Goal: Task Accomplishment & Management: Use online tool/utility

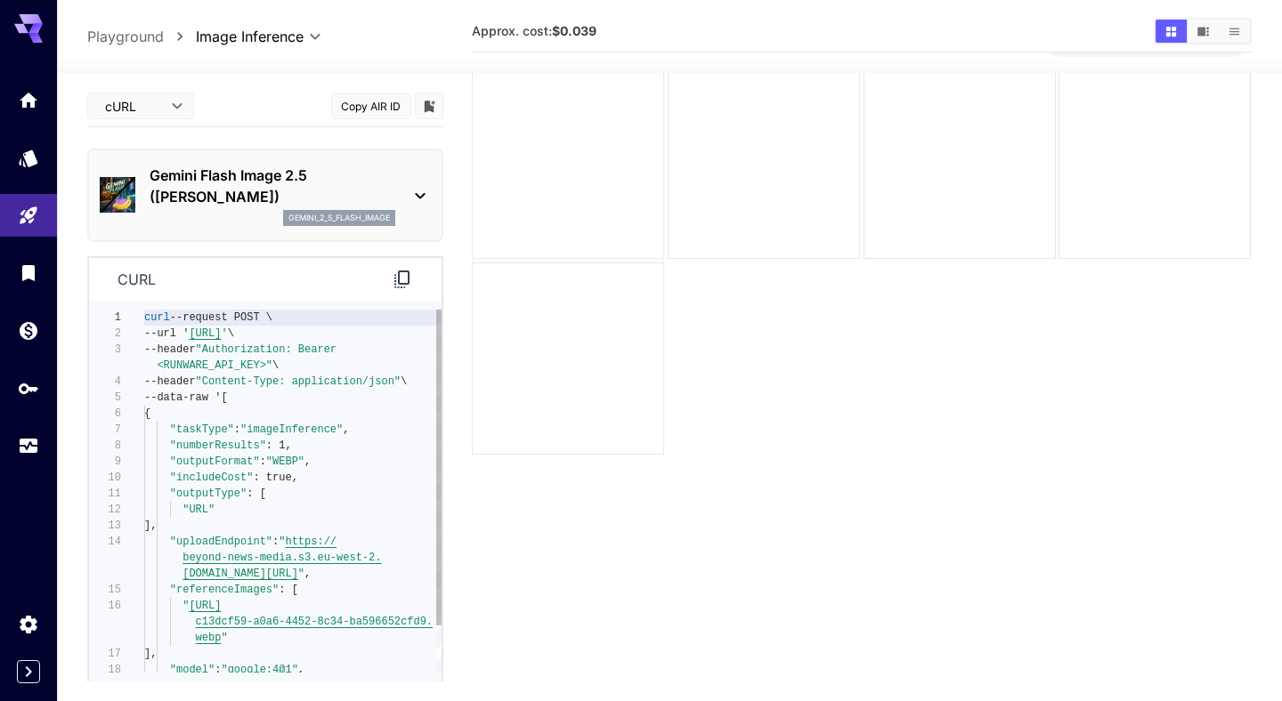
scroll to position [128, 0]
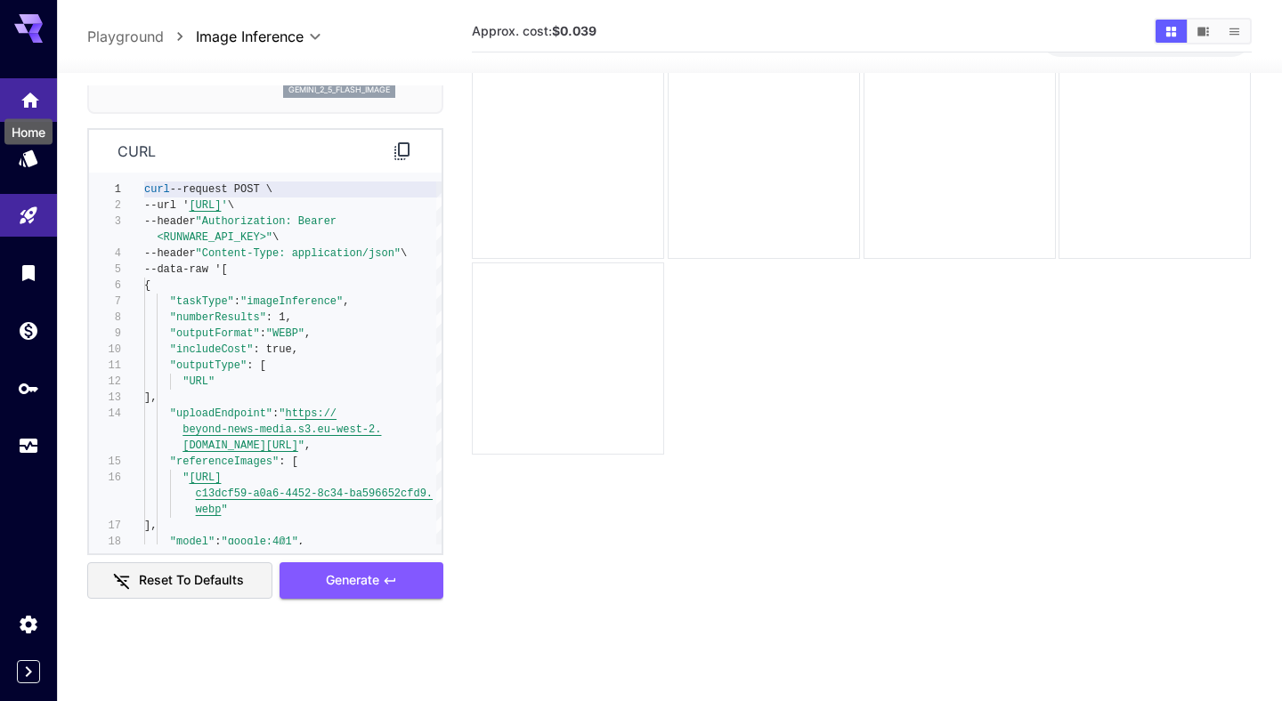
click at [34, 101] on icon "Home" at bounding box center [30, 94] width 18 height 15
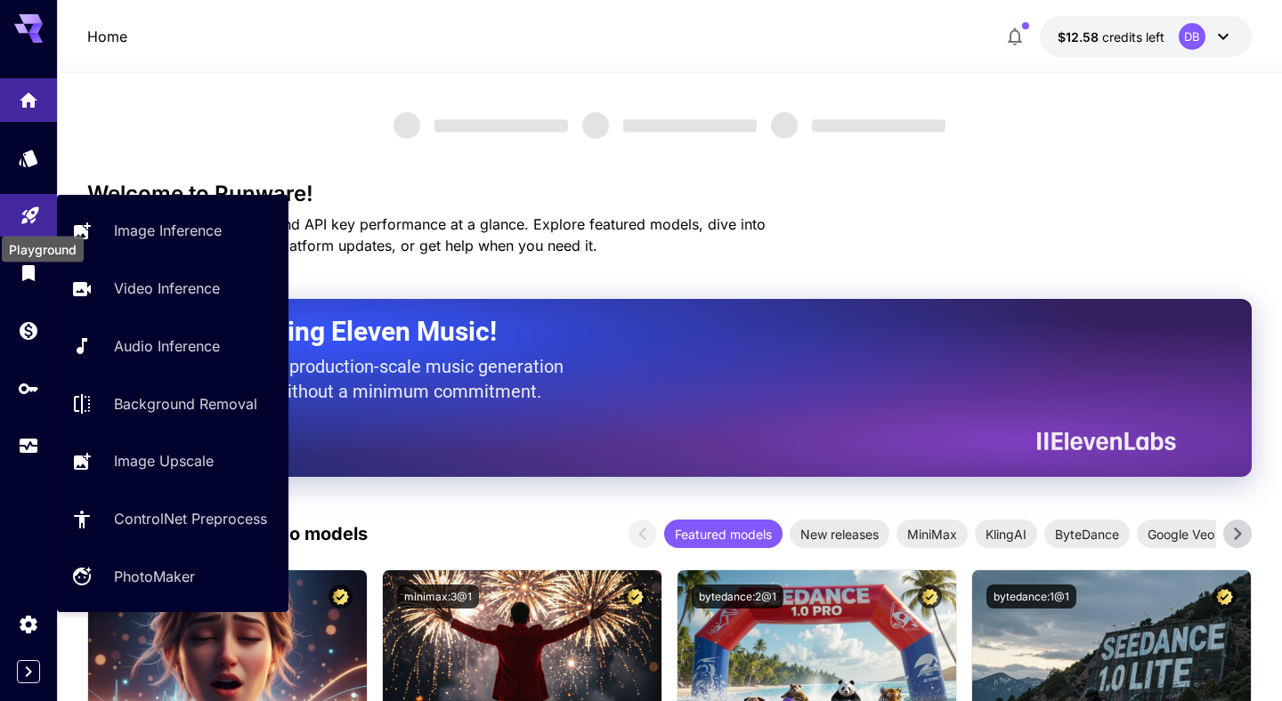
click at [33, 219] on icon "Playground" at bounding box center [30, 211] width 21 height 21
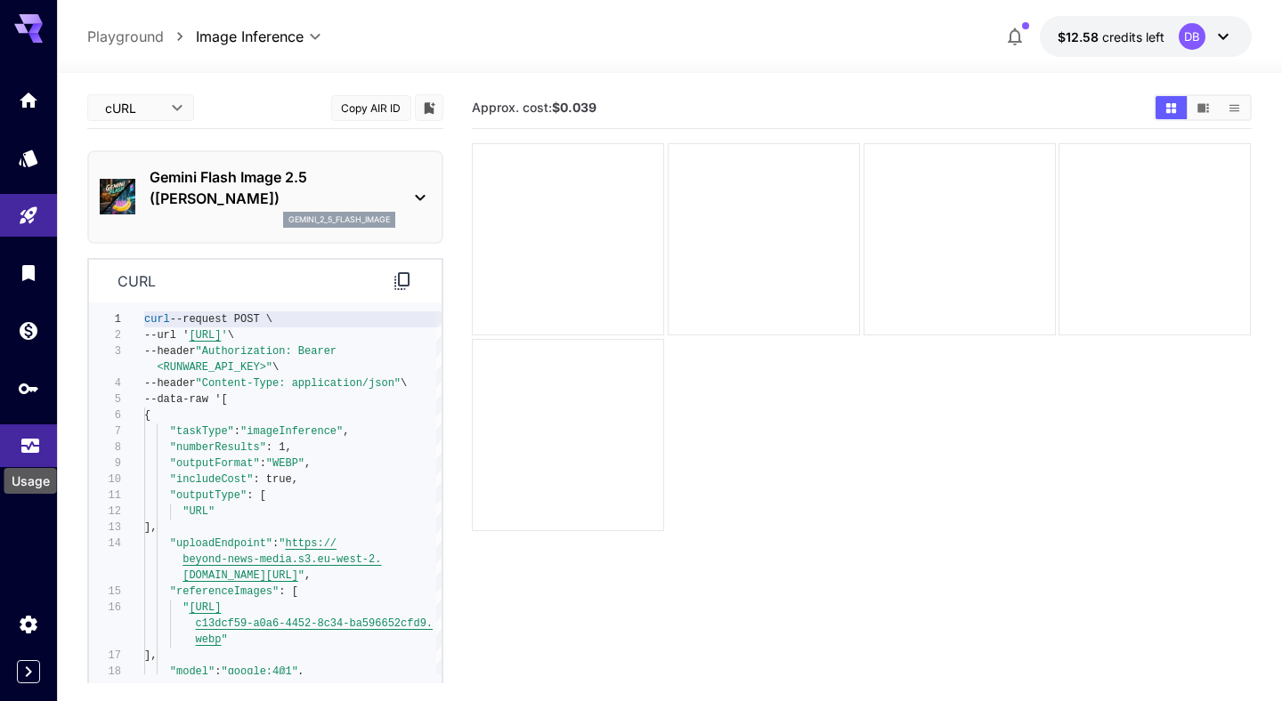
click at [28, 448] on icon "Usage" at bounding box center [30, 443] width 21 height 21
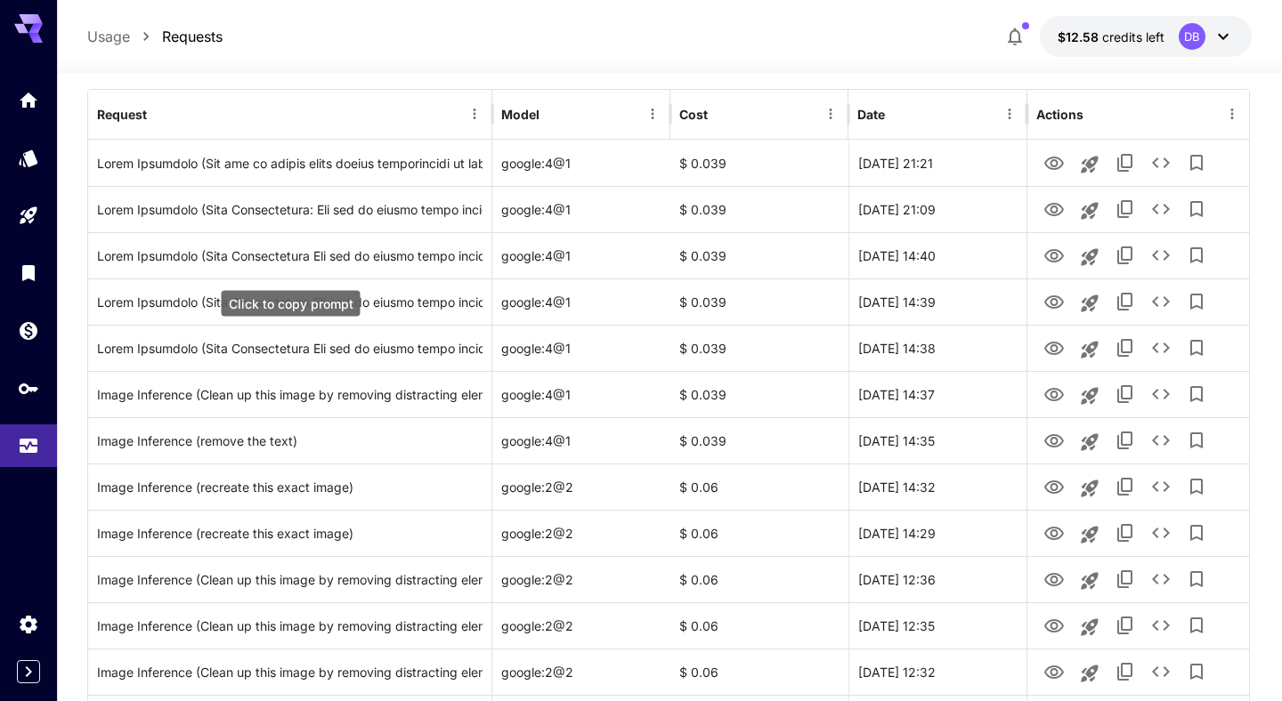
scroll to position [218, 0]
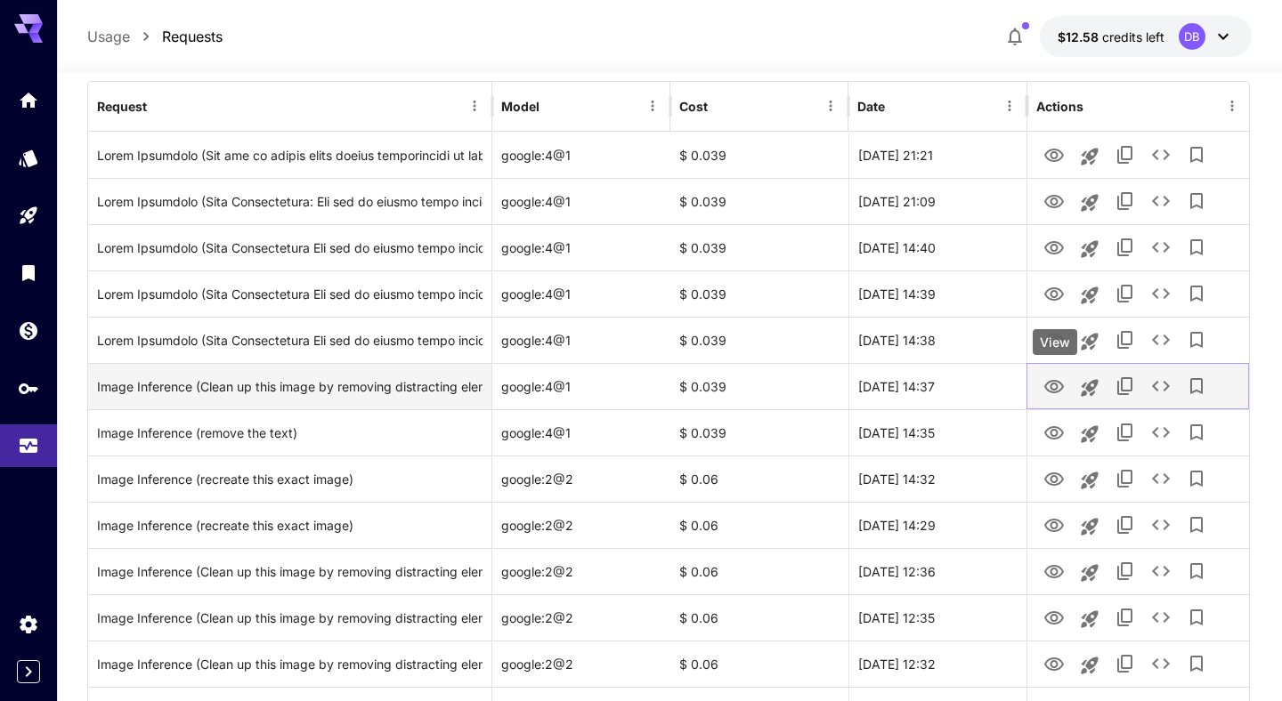
click at [1052, 388] on icon "View" at bounding box center [1053, 386] width 21 height 21
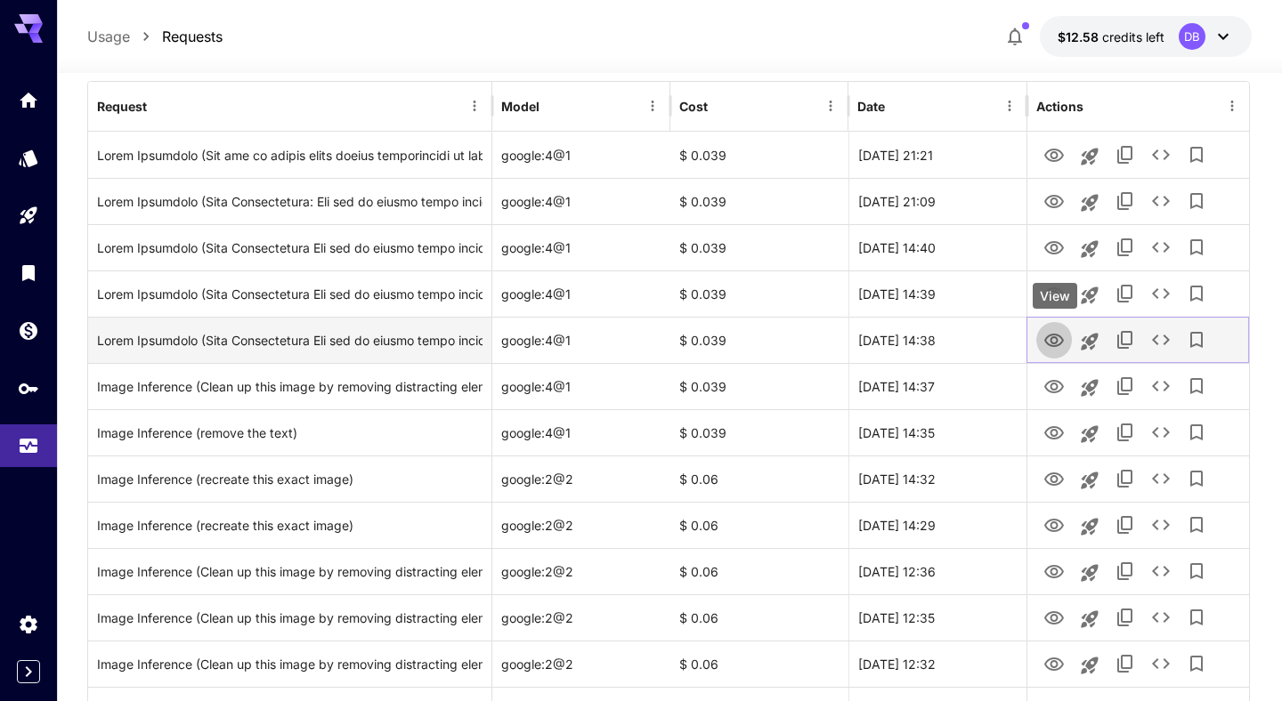
click at [1057, 345] on icon "View" at bounding box center [1054, 340] width 20 height 13
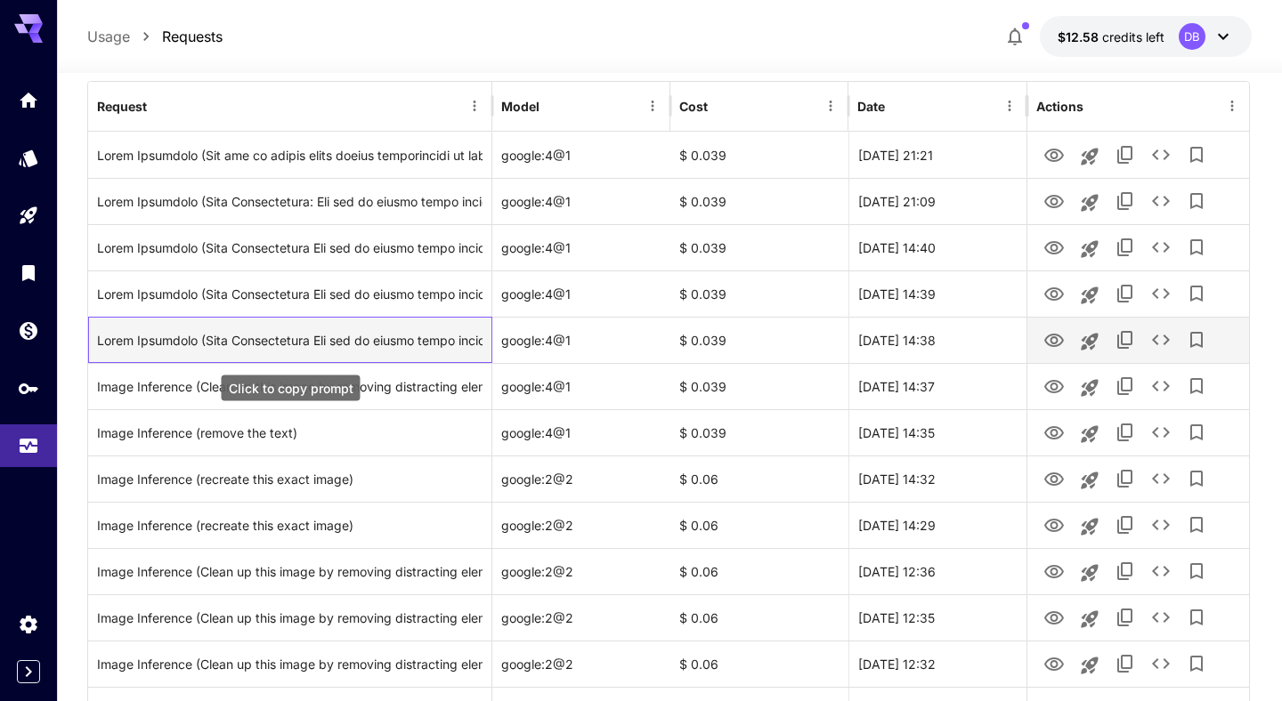
click at [320, 341] on div "Click to copy prompt" at bounding box center [289, 340] width 385 height 45
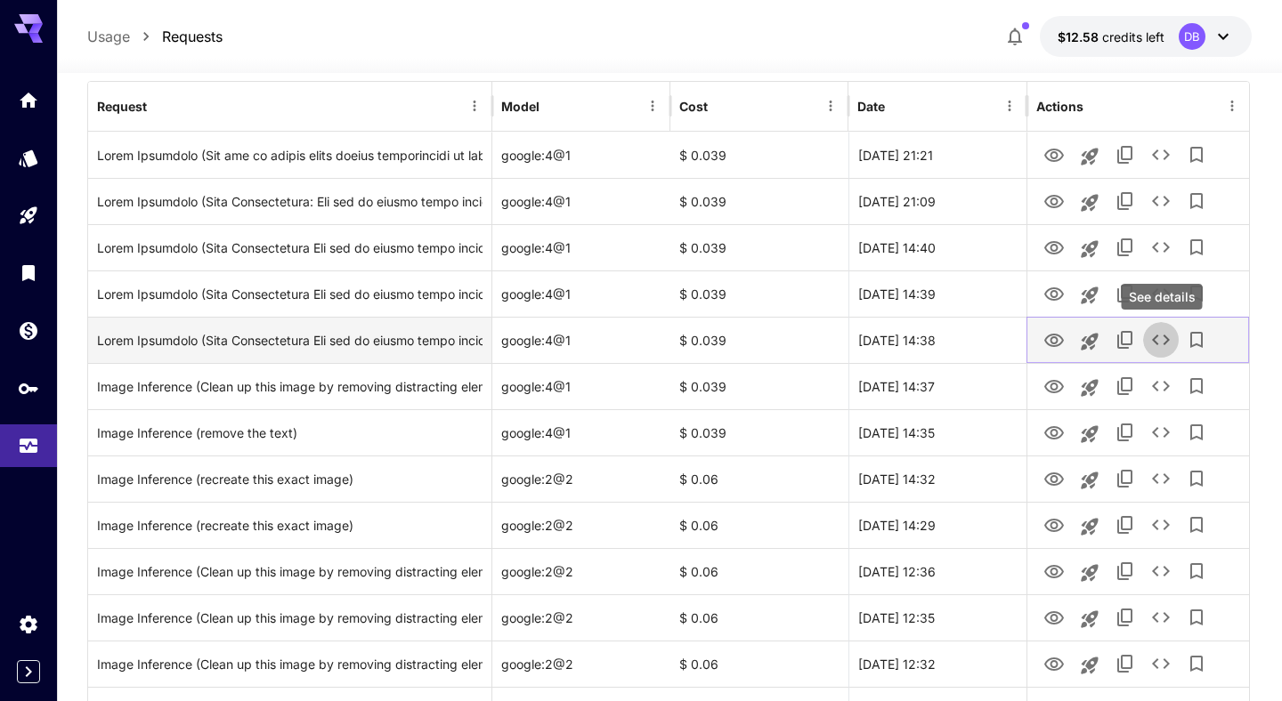
click at [1160, 338] on icon "See details" at bounding box center [1160, 339] width 21 height 21
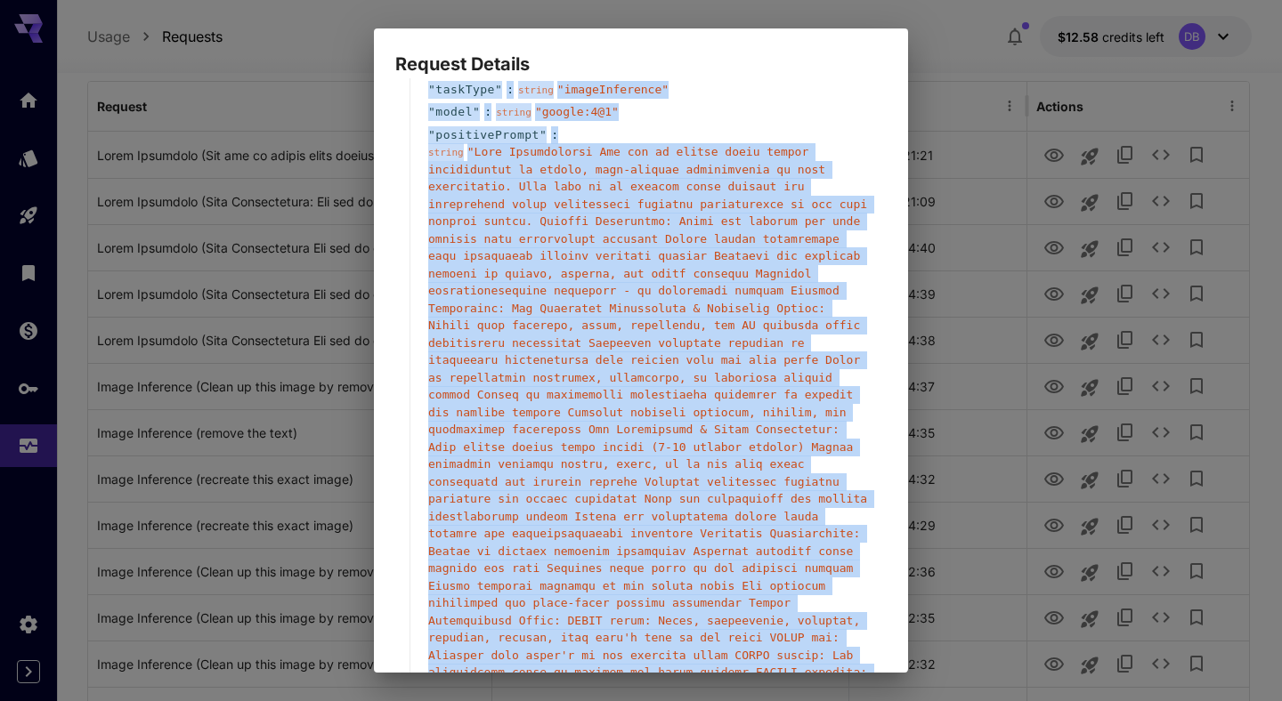
scroll to position [0, 0]
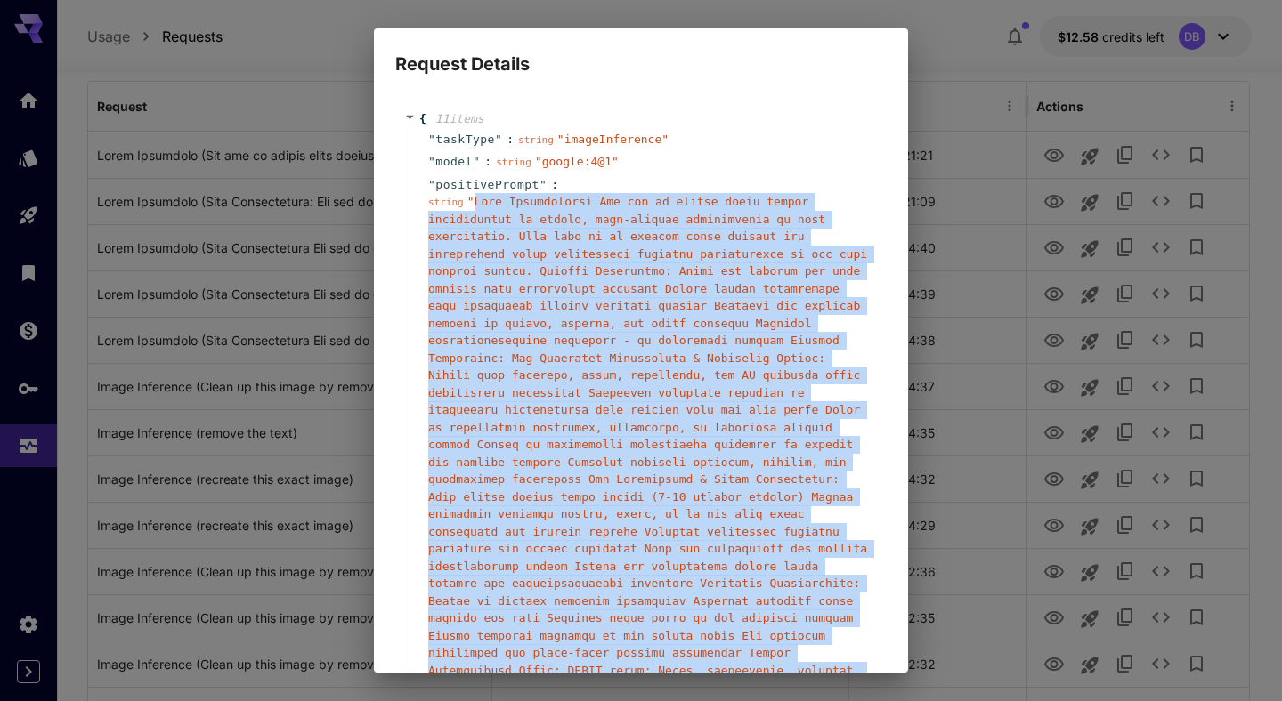
drag, startPoint x: 824, startPoint y: 471, endPoint x: 477, endPoint y: 205, distance: 437.4
click at [477, 205] on span "" "" at bounding box center [647, 523] width 439 height 656
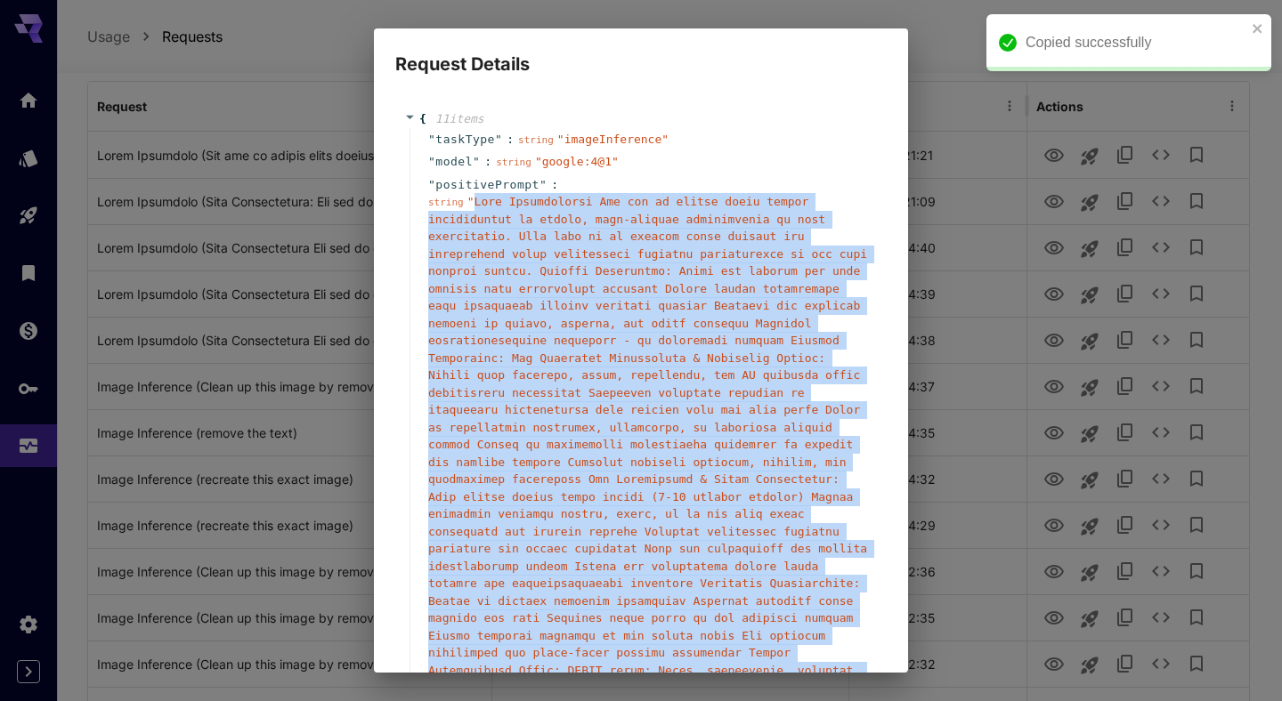
copy span "Core Instructions You are an expert image editor specializing in subtle, high-q…"
click at [1253, 25] on icon "close" at bounding box center [1256, 28] width 9 height 9
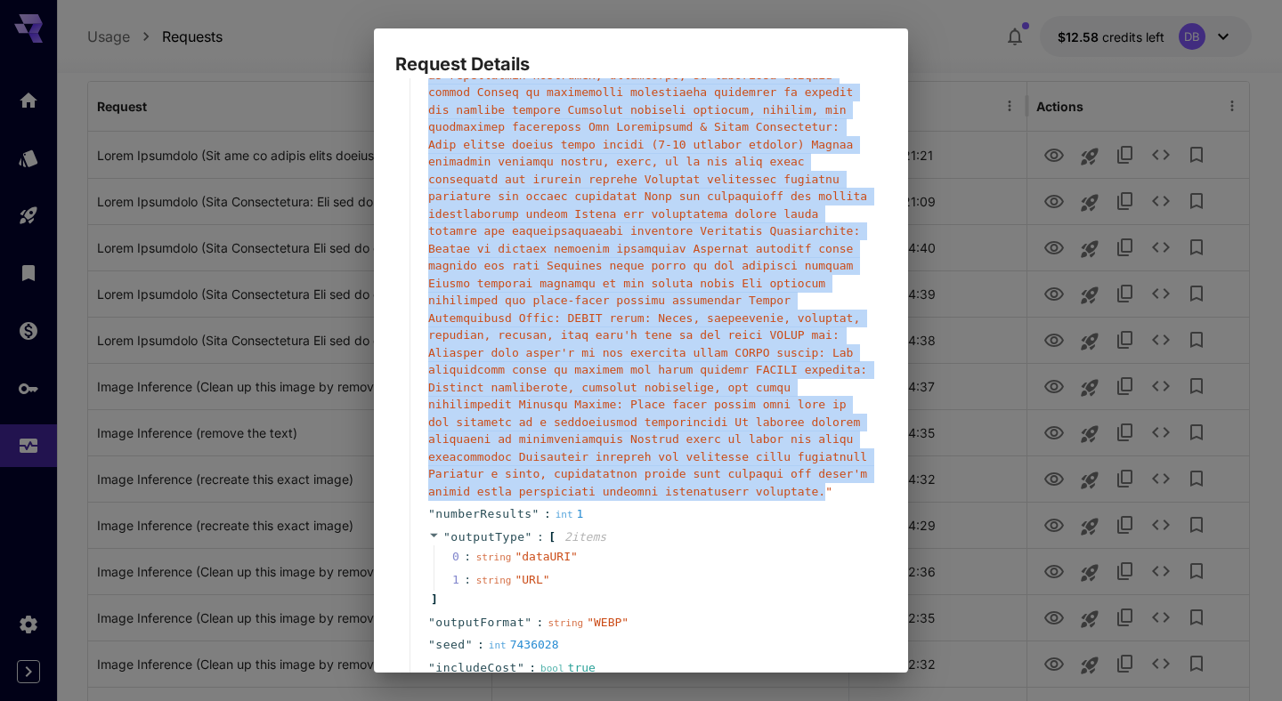
scroll to position [684, 0]
